Goal: Task Accomplishment & Management: Use online tool/utility

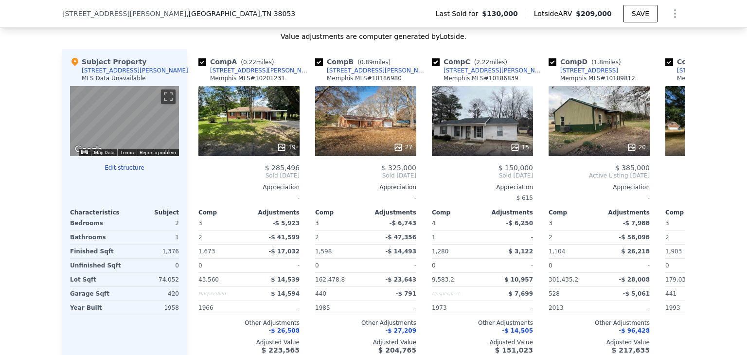
scroll to position [947, 0]
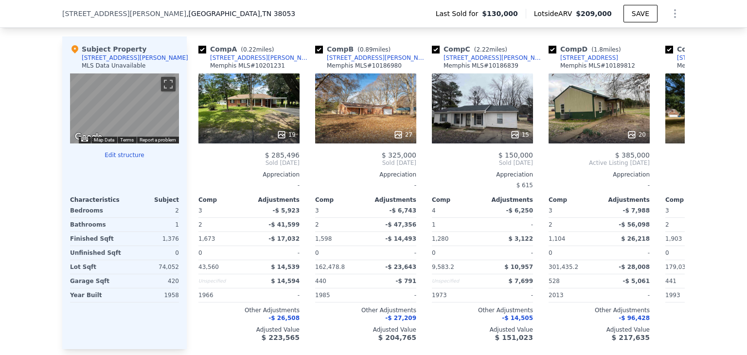
click at [124, 159] on button "Edit structure" at bounding box center [124, 155] width 109 height 8
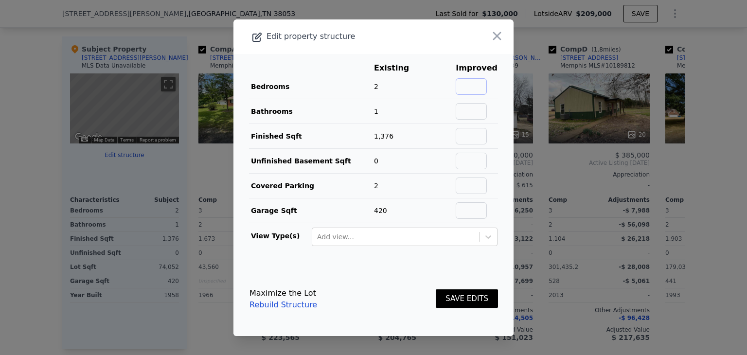
click at [467, 85] on input "text" at bounding box center [471, 86] width 31 height 17
type input "3"
click at [477, 112] on input "text" at bounding box center [471, 111] width 31 height 17
type input "2"
click at [453, 291] on button "SAVE EDITS" at bounding box center [467, 298] width 62 height 19
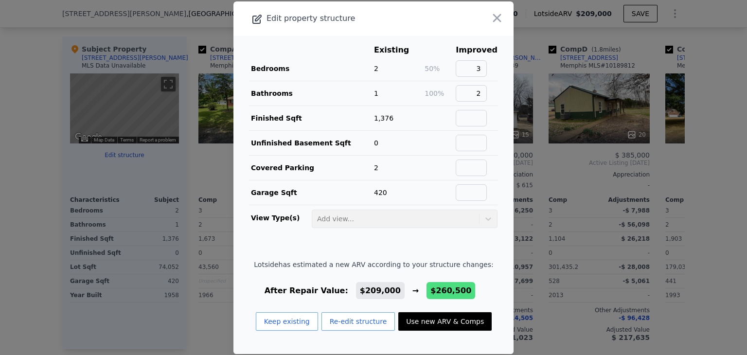
click at [430, 324] on button "Use new ARV & Comps" at bounding box center [444, 321] width 93 height 18
type input "$ 260,500"
type input "$ 106,351"
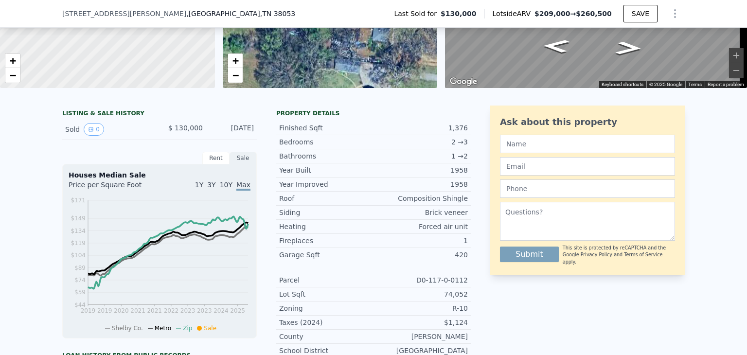
scroll to position [183, 0]
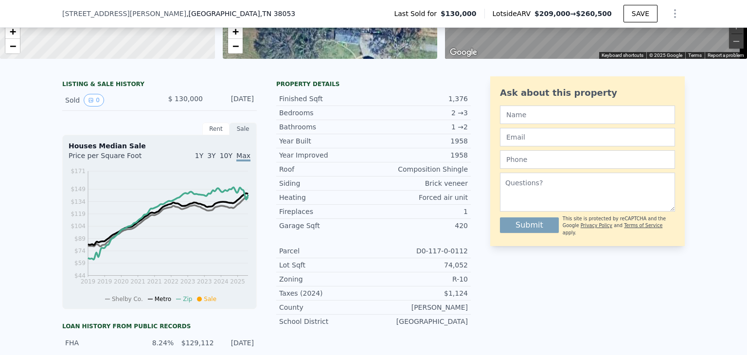
type input "$ 209,000"
type input "$ 57,918"
drag, startPoint x: 463, startPoint y: 257, endPoint x: 422, endPoint y: 254, distance: 41.0
click at [422, 254] on div "D0-117-0-0112" at bounding box center [421, 251] width 94 height 10
copy div "D0-117-0-0112"
